Goal: Find specific page/section

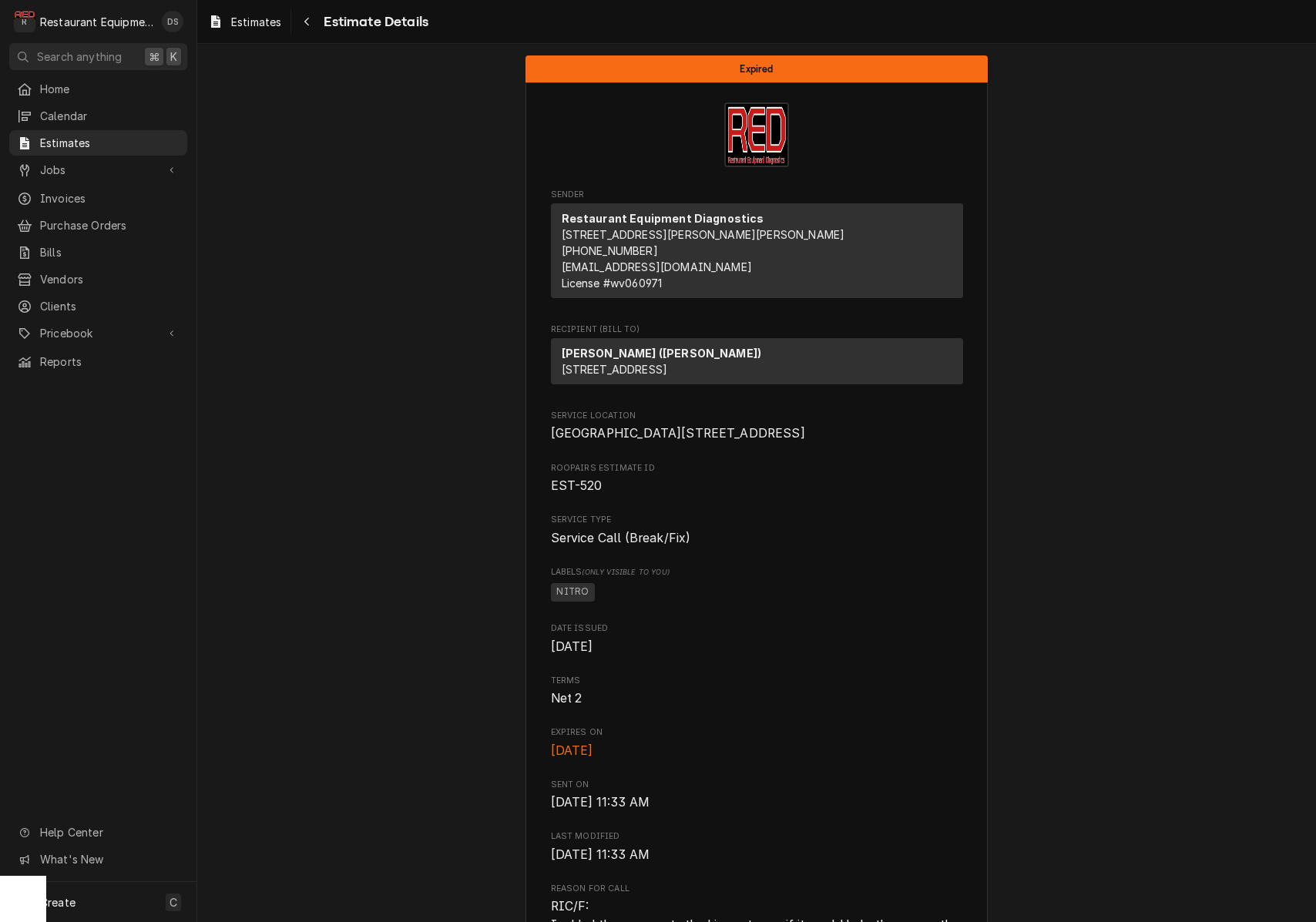
scroll to position [2106, 0]
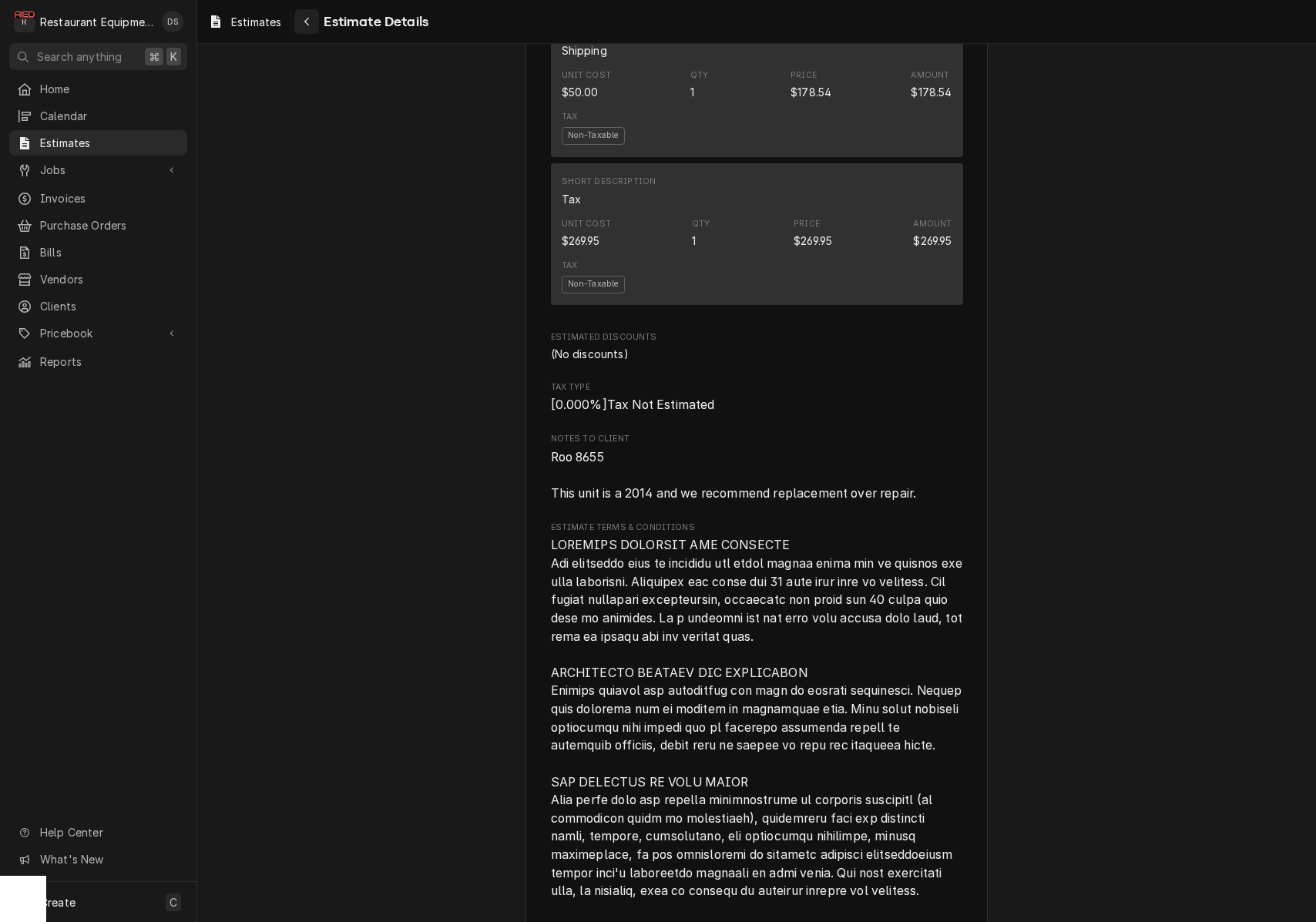
click at [312, 23] on div "Navigate back" at bounding box center [307, 21] width 16 height 16
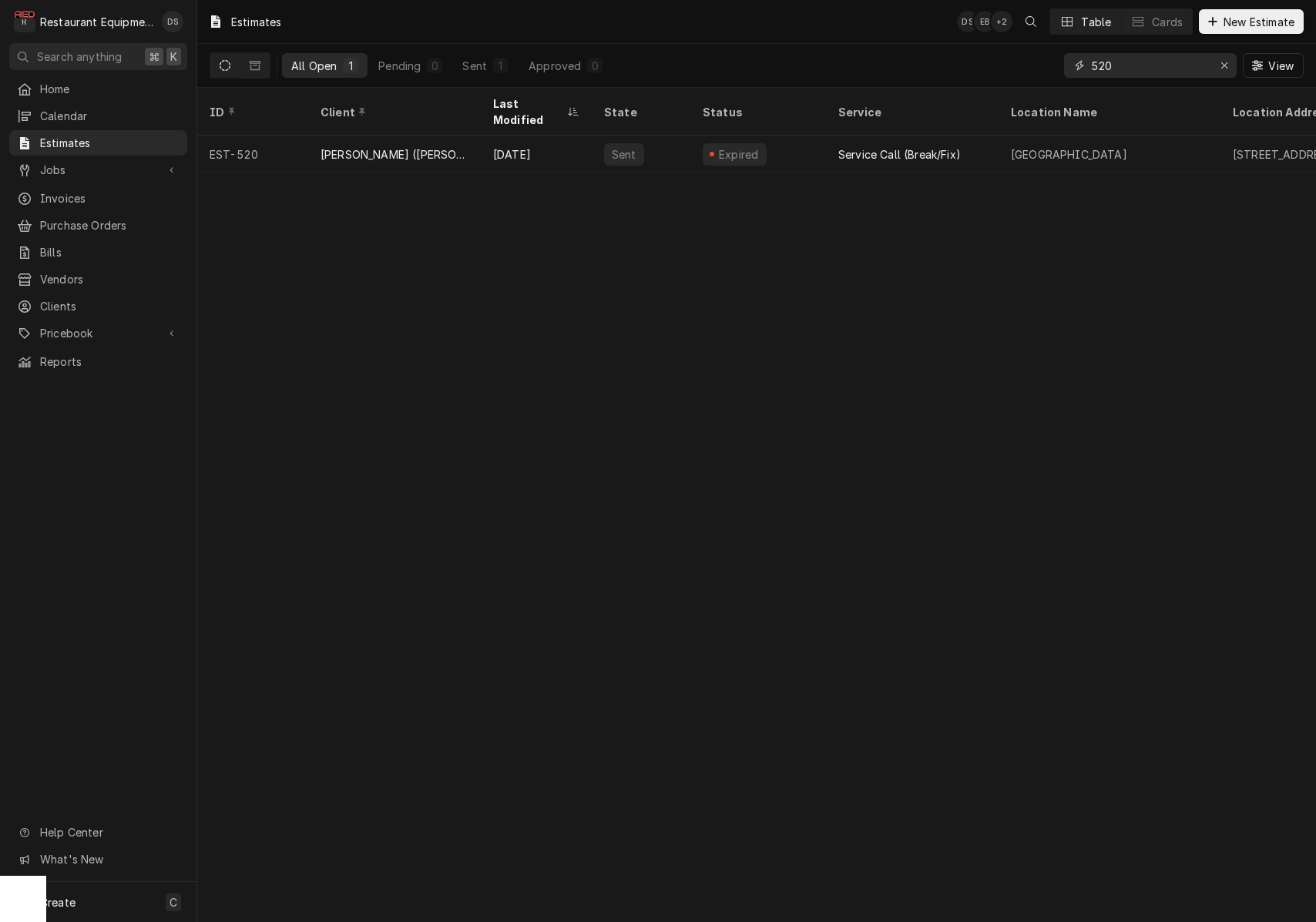
click at [1166, 76] on input "520" at bounding box center [1149, 65] width 116 height 24
click at [1167, 75] on input "520" at bounding box center [1149, 65] width 116 height 24
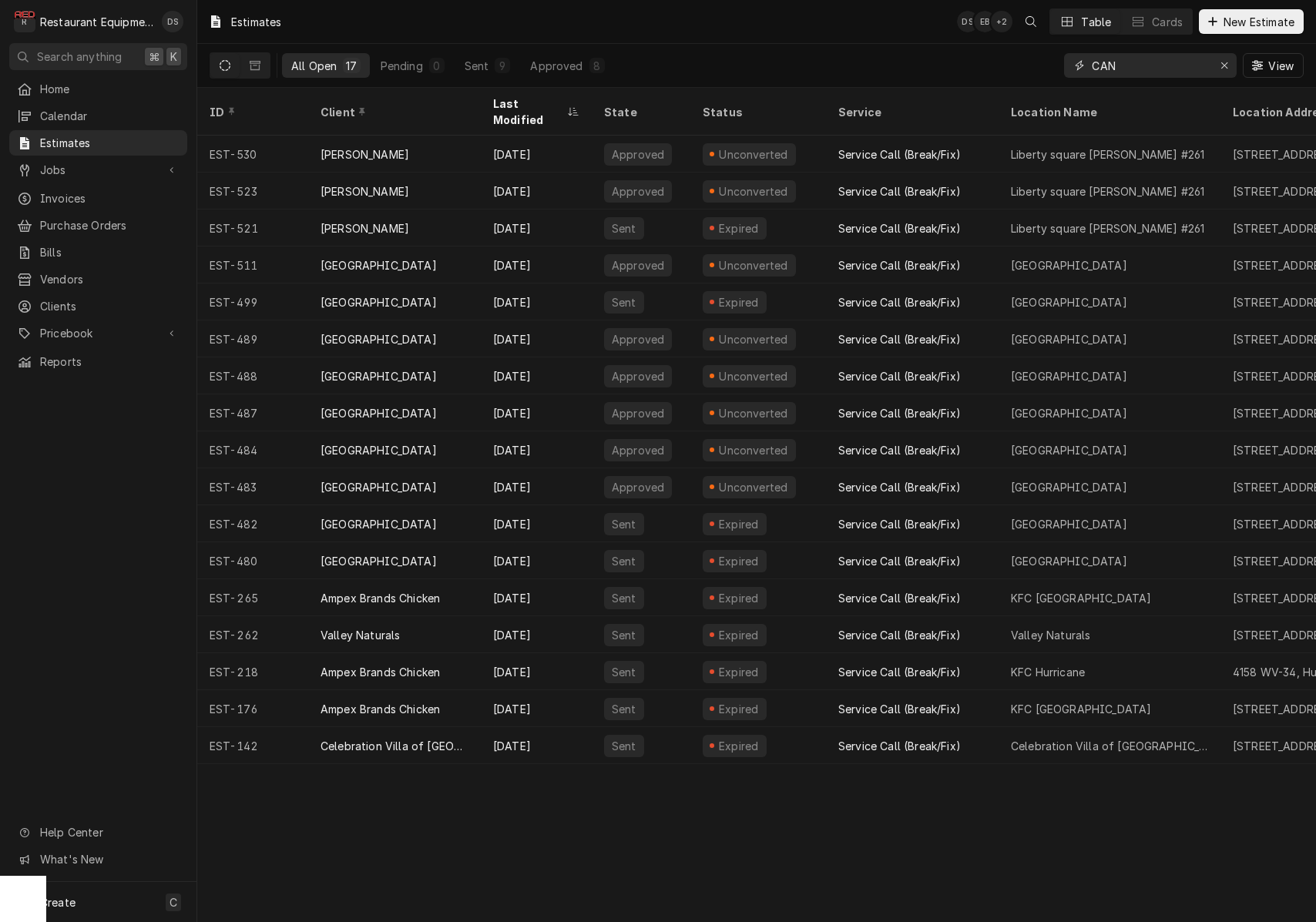
type input "CANA"
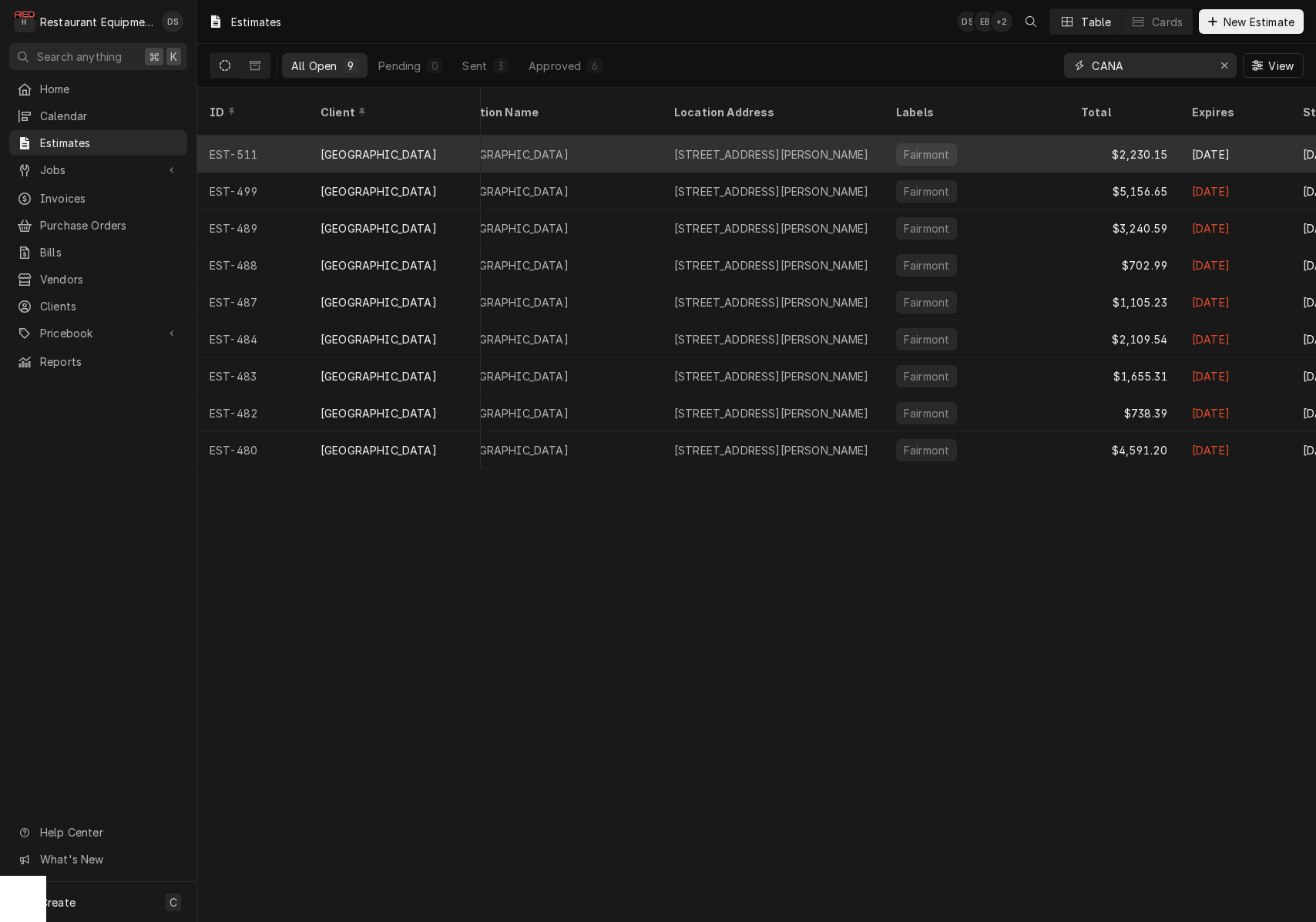
scroll to position [0, 533]
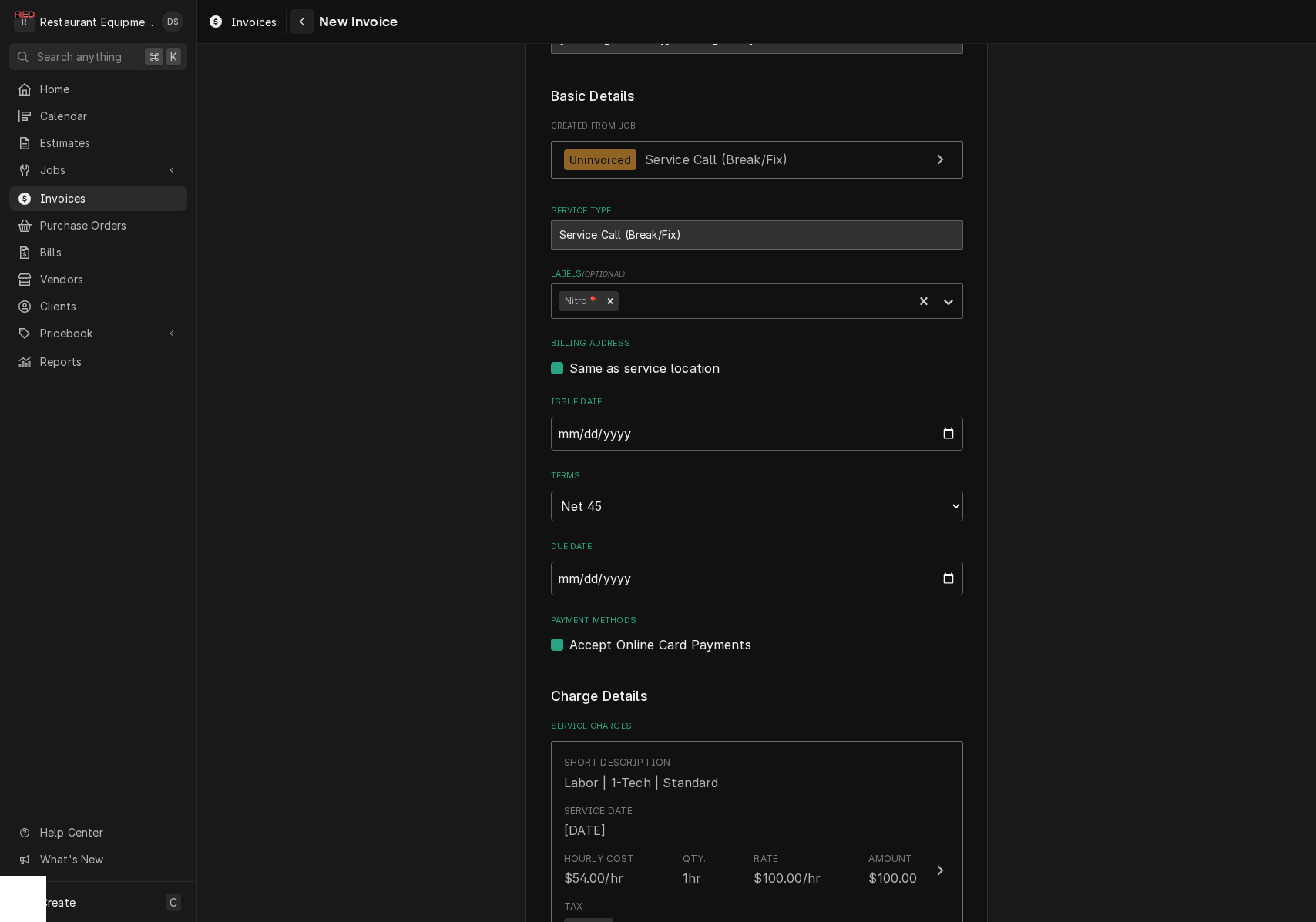
scroll to position [2, 0]
click at [309, 22] on div "Navigate back" at bounding box center [302, 21] width 16 height 16
